Goal: Information Seeking & Learning: Learn about a topic

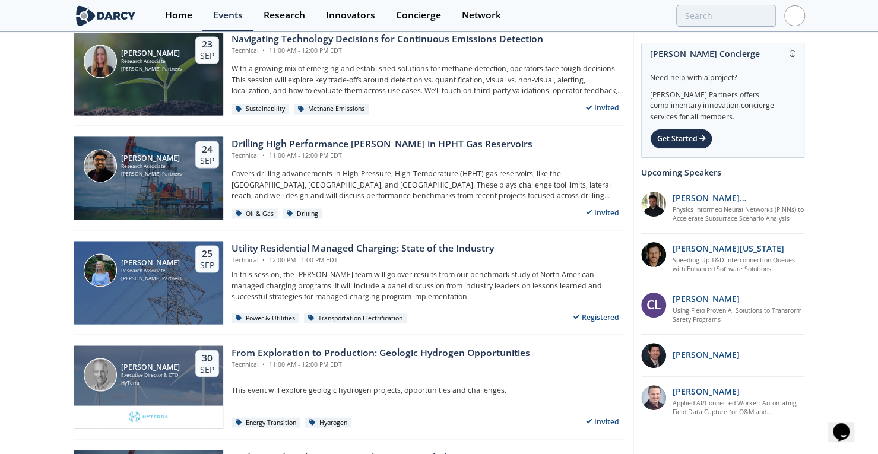
scroll to position [1207, 0]
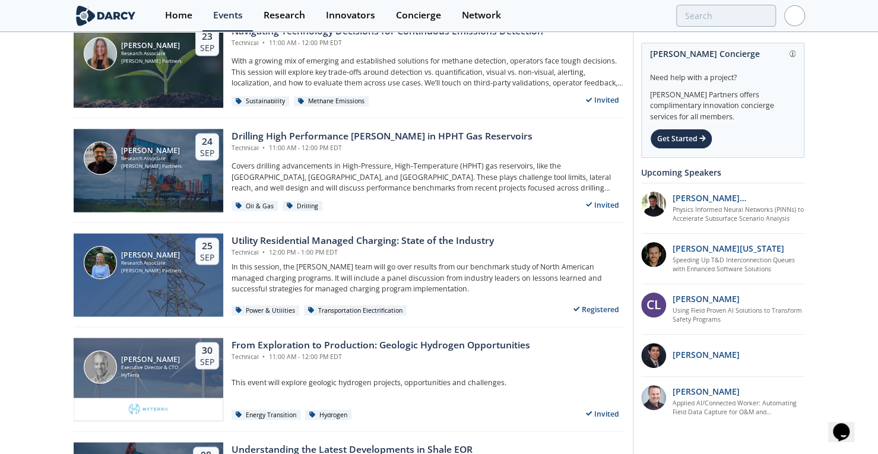
click at [39, 302] on div "Oil & Gas Sustainability Energy Transition Power & Utilities Industrial Decarbo…" at bounding box center [439, 174] width 878 height 2696
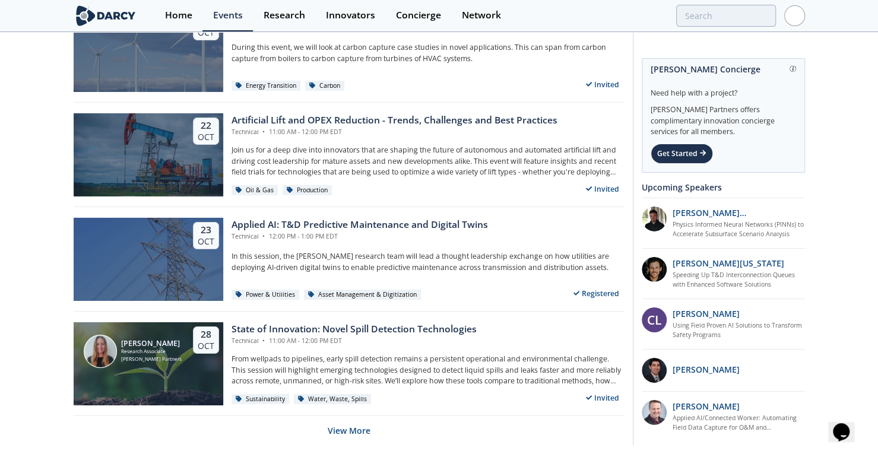
scroll to position [2297, 0]
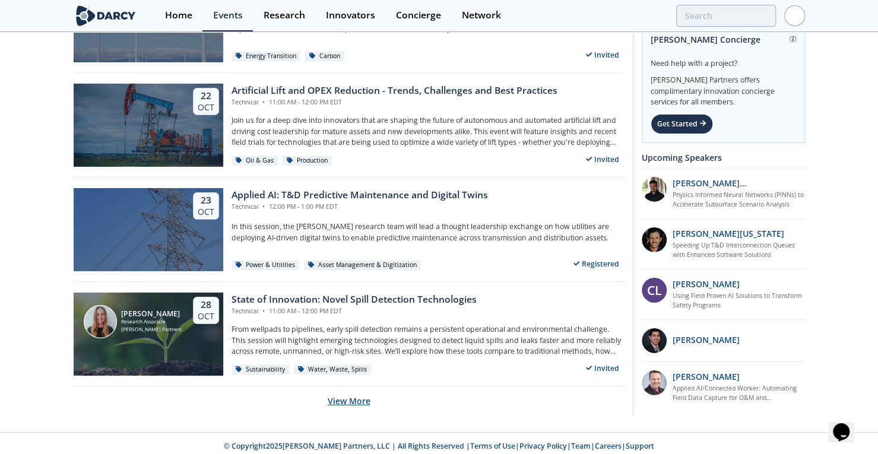
click at [356, 401] on button "View More" at bounding box center [349, 401] width 43 height 29
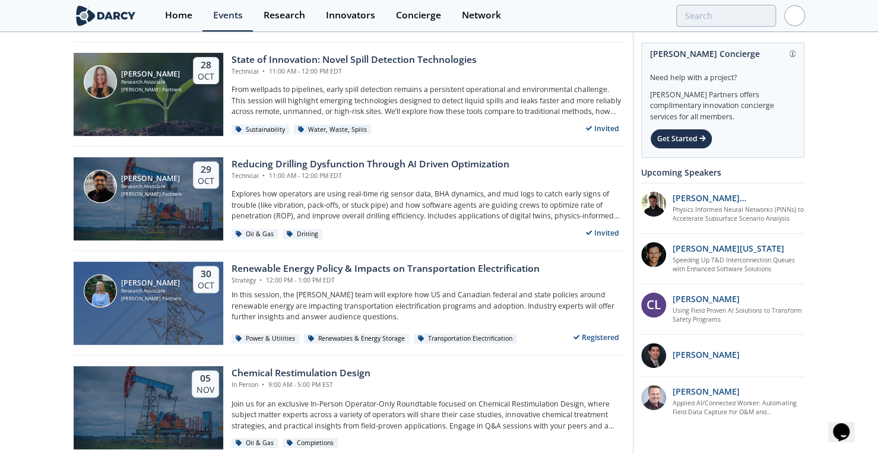
scroll to position [2743, 0]
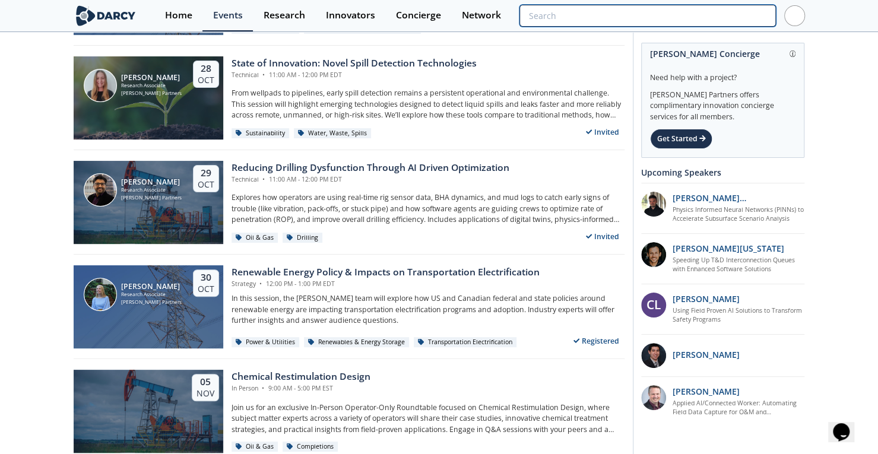
click at [691, 11] on input "search" at bounding box center [648, 16] width 256 height 22
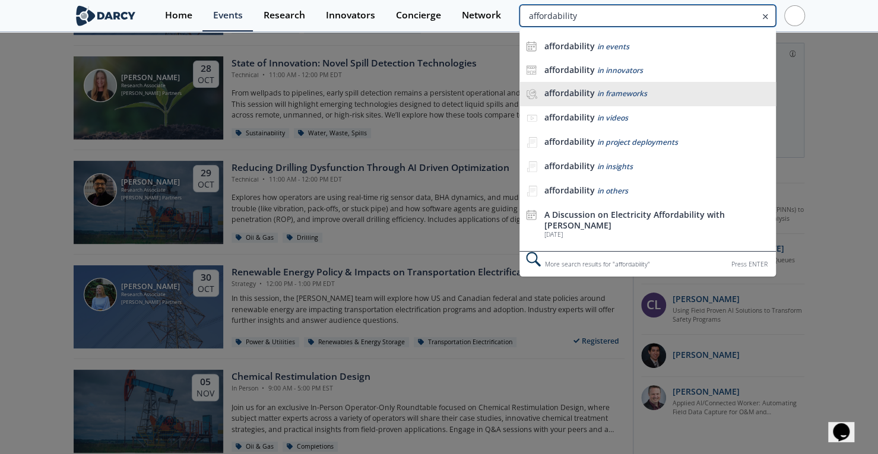
type input "affordability"
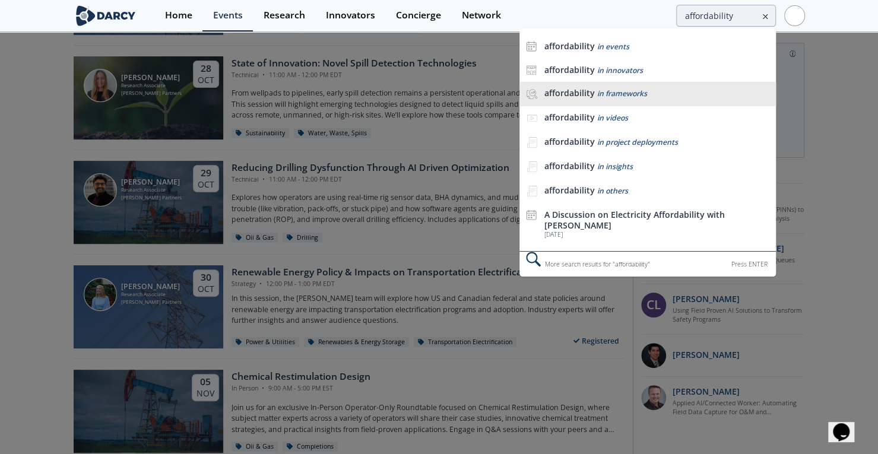
click at [647, 99] on div "affordability in frameworks" at bounding box center [657, 94] width 226 height 12
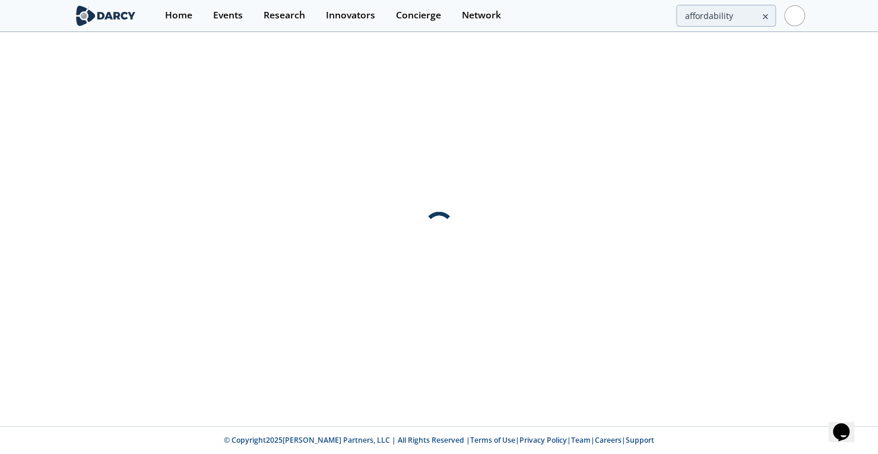
scroll to position [0, 0]
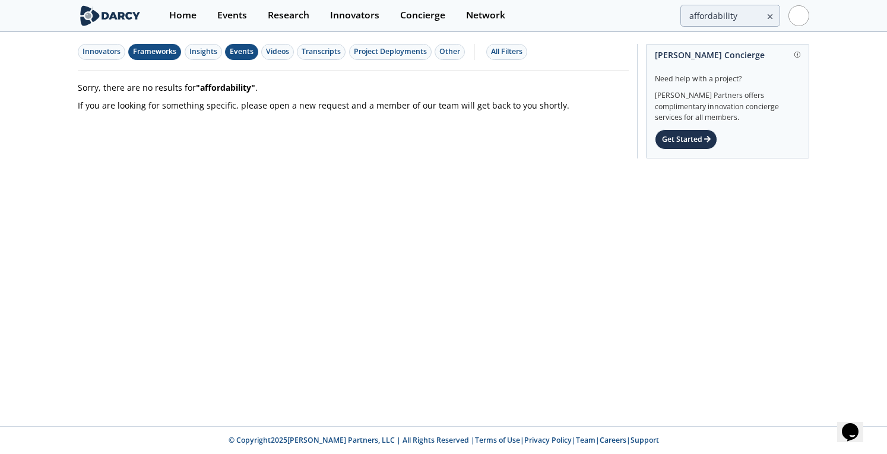
click at [239, 51] on div "Events" at bounding box center [242, 51] width 24 height 11
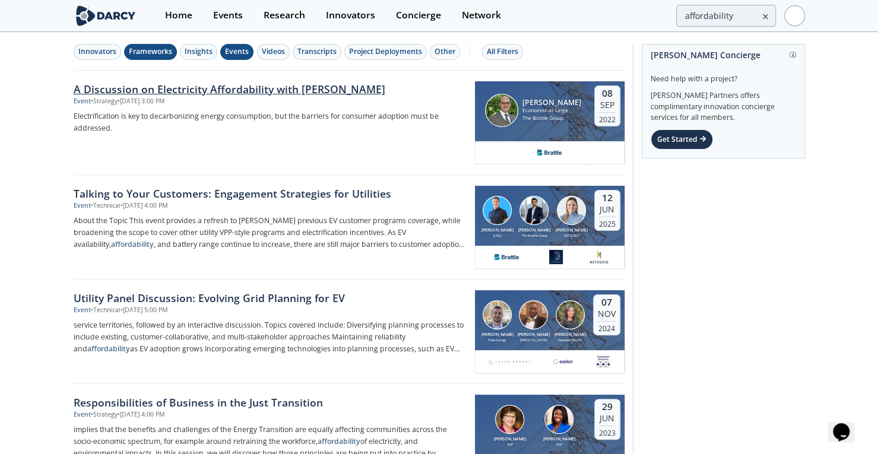
click at [208, 88] on div "A Discussion on Electricity Affordability with [PERSON_NAME]" at bounding box center [270, 88] width 393 height 15
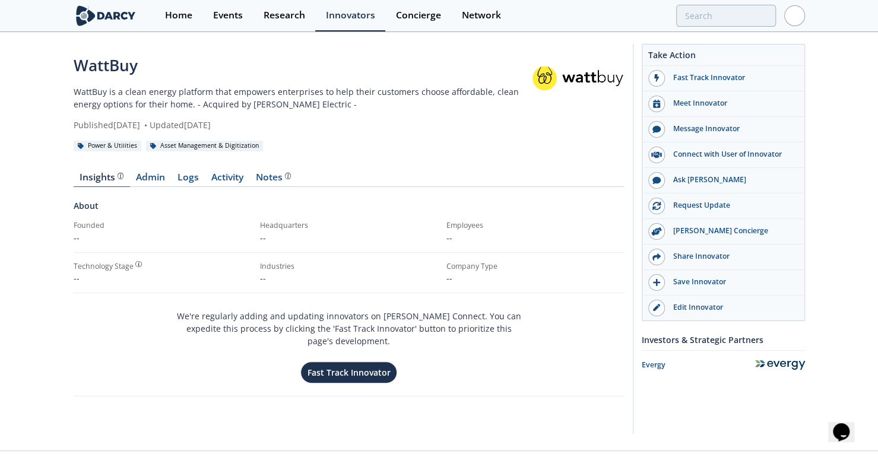
click at [118, 64] on div "WattBuy" at bounding box center [303, 65] width 458 height 23
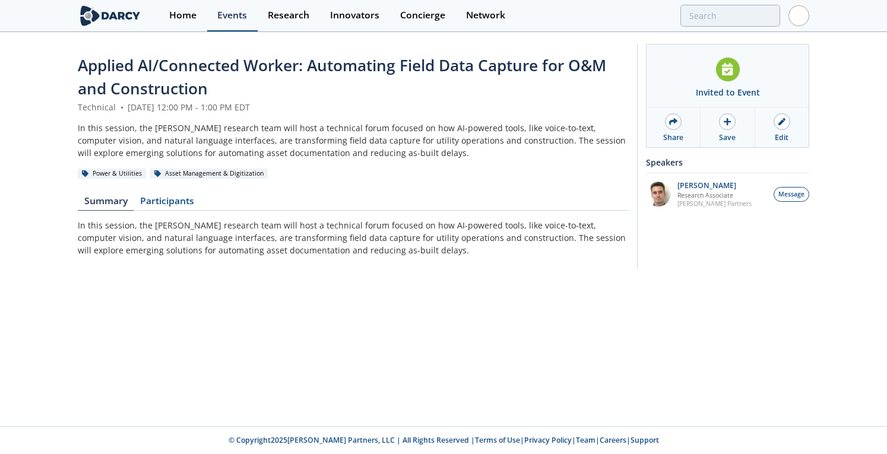
click at [236, 13] on div "Events" at bounding box center [232, 16] width 30 height 10
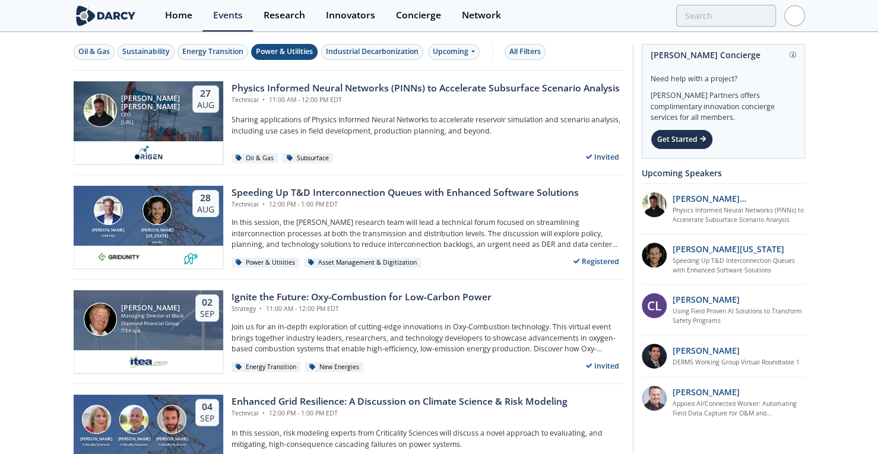
click at [267, 54] on div "Power & Utilities" at bounding box center [284, 51] width 57 height 11
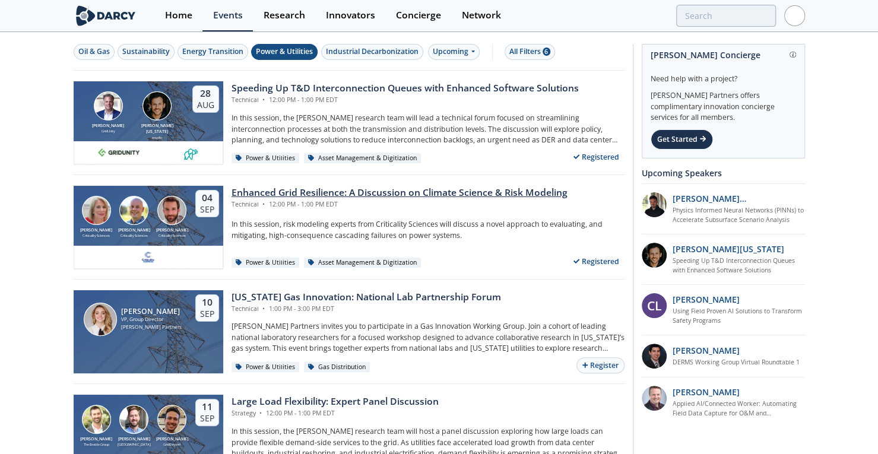
click at [377, 195] on div "Enhanced Grid Resilience: A Discussion on Climate Science & Risk Modeling" at bounding box center [400, 193] width 336 height 14
